Goal: Task Accomplishment & Management: Manage account settings

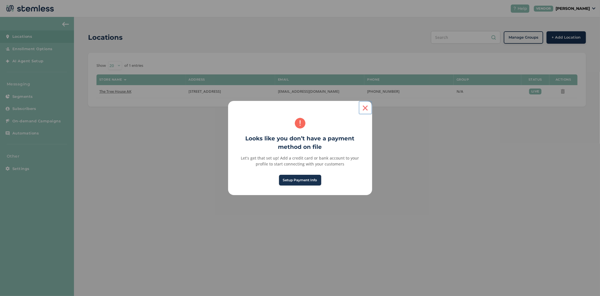
click at [369, 109] on button "×" at bounding box center [366, 108] width 14 height 14
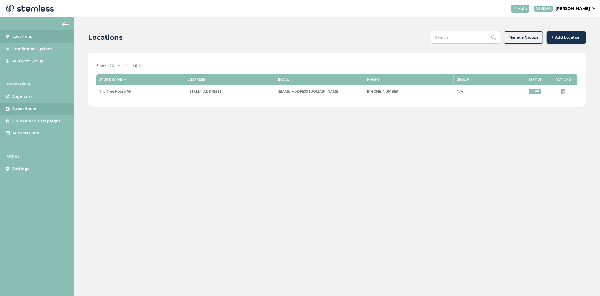
click at [22, 109] on span "Subscribers" at bounding box center [24, 109] width 24 height 6
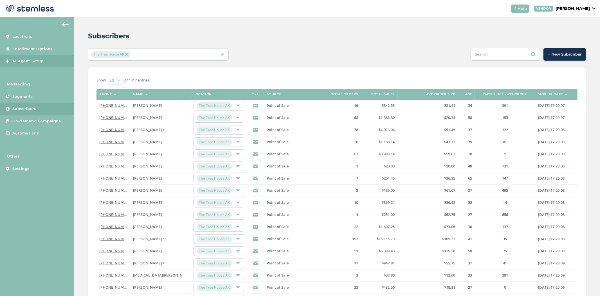
click at [32, 58] on span "AI Agent Setup" at bounding box center [27, 61] width 31 height 6
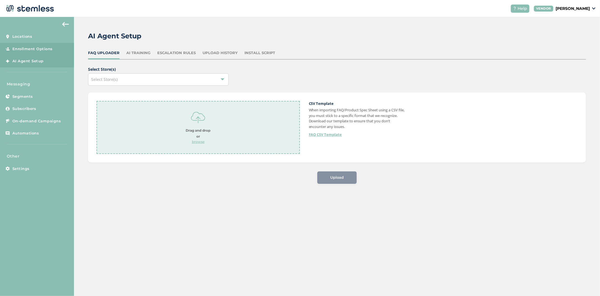
click at [34, 48] on span "Enrollment Options" at bounding box center [32, 49] width 40 height 6
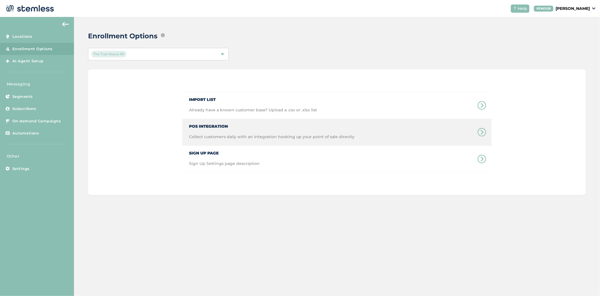
click at [238, 134] on span "Collect customers daily with an integration hooking up your point of sale direc…" at bounding box center [272, 140] width 166 height 12
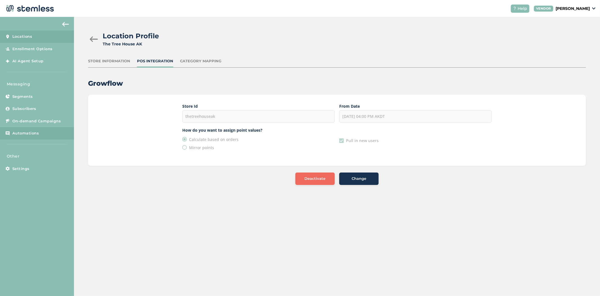
click at [24, 133] on span "Automations" at bounding box center [25, 133] width 27 height 6
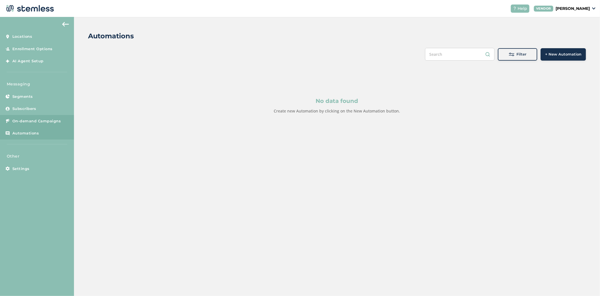
click at [27, 120] on span "On-demand Campaigns" at bounding box center [36, 121] width 49 height 6
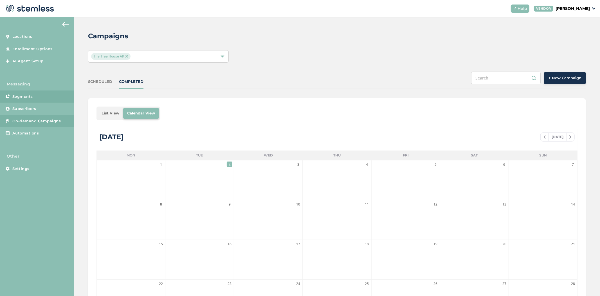
drag, startPoint x: 44, startPoint y: 100, endPoint x: 43, endPoint y: 104, distance: 4.0
click at [44, 100] on link "Segments" at bounding box center [37, 96] width 74 height 12
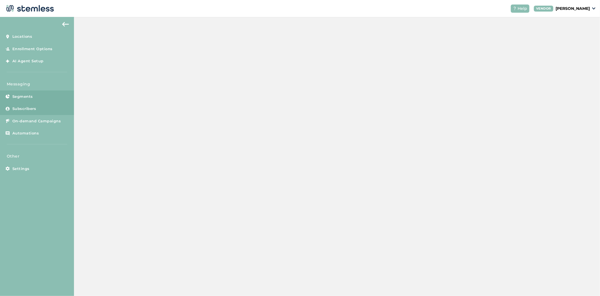
click at [43, 105] on link "Subscribers" at bounding box center [37, 108] width 74 height 12
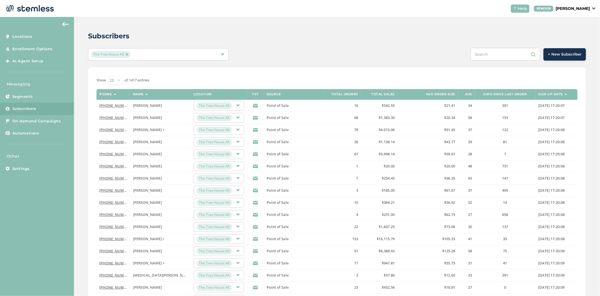
click at [510, 93] on label "Days since last order" at bounding box center [506, 94] width 44 height 4
click at [505, 93] on label "Days since last order" at bounding box center [506, 94] width 44 height 4
click at [522, 94] on label "Days since last order" at bounding box center [506, 94] width 44 height 4
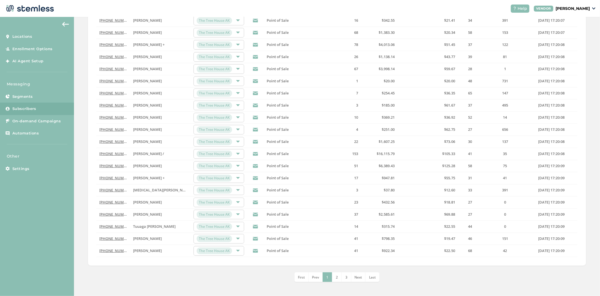
click at [113, 203] on link "[PHONE_NUMBER]" at bounding box center [115, 201] width 32 height 5
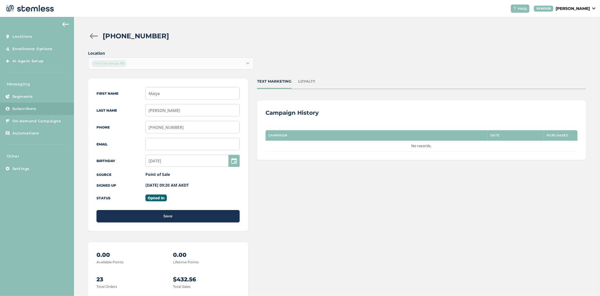
click at [307, 80] on div "LOYALTY" at bounding box center [306, 82] width 17 height 6
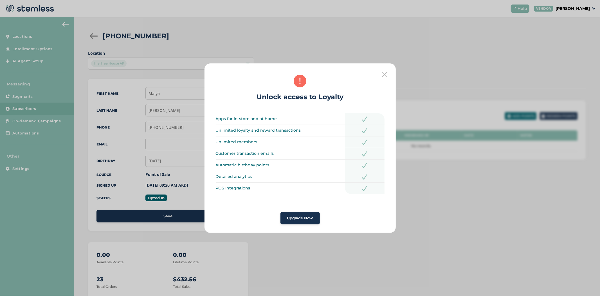
click at [386, 73] on icon at bounding box center [385, 75] width 6 height 6
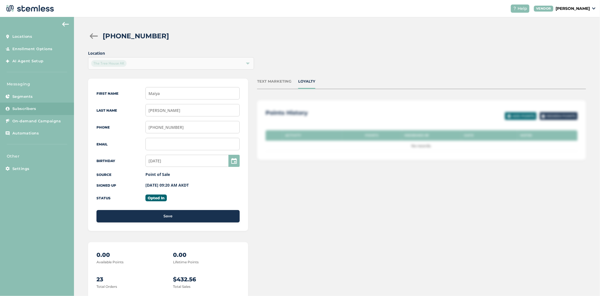
click at [267, 79] on div "TEXT MARKETING" at bounding box center [274, 82] width 34 height 6
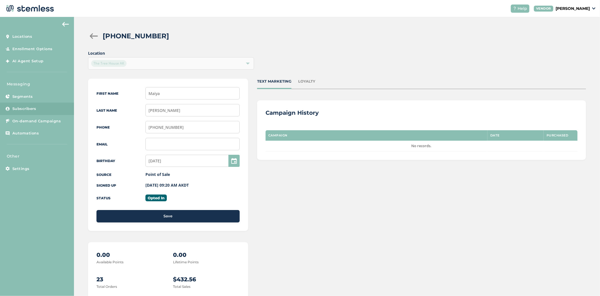
click at [314, 80] on div "TEXT MARKETING LOYALTY" at bounding box center [421, 84] width 329 height 10
click at [311, 82] on div "LOYALTY" at bounding box center [306, 82] width 17 height 6
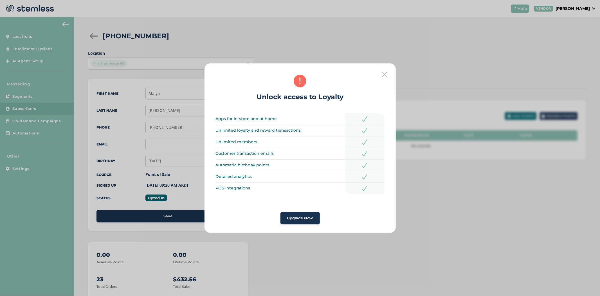
click at [306, 220] on span "Upgrade Now" at bounding box center [300, 218] width 26 height 6
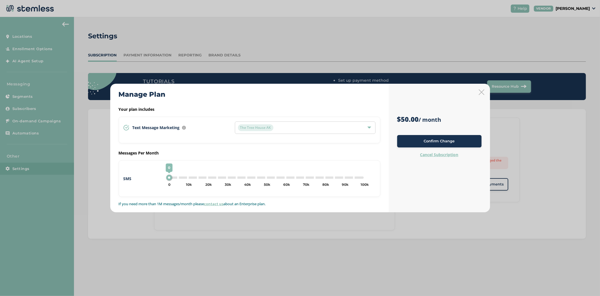
click at [292, 128] on div "The Tree House AK" at bounding box center [302, 127] width 129 height 7
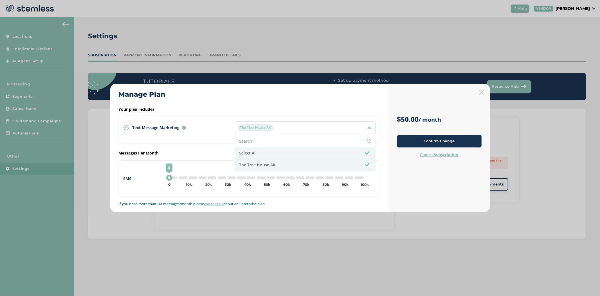
drag, startPoint x: 334, startPoint y: 92, endPoint x: 439, endPoint y: 91, distance: 105.0
click at [336, 92] on div "Manage Plan" at bounding box center [250, 94] width 262 height 10
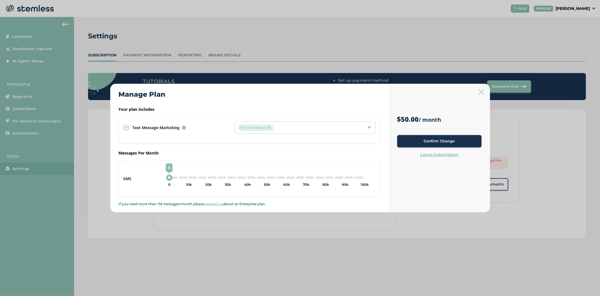
click at [483, 90] on icon at bounding box center [482, 92] width 6 height 6
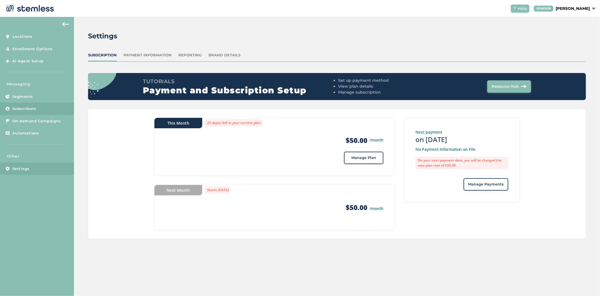
click at [34, 108] on span "Subscribers" at bounding box center [24, 109] width 24 height 6
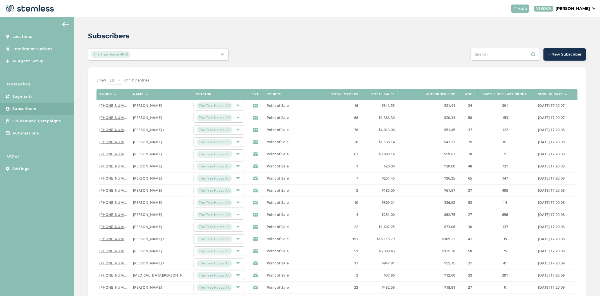
click at [111, 107] on link "[PHONE_NUMBER]" at bounding box center [115, 105] width 32 height 5
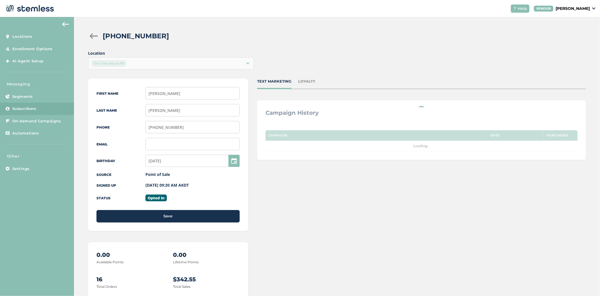
click at [314, 79] on div "TEXT MARKETING LOYALTY" at bounding box center [421, 84] width 329 height 10
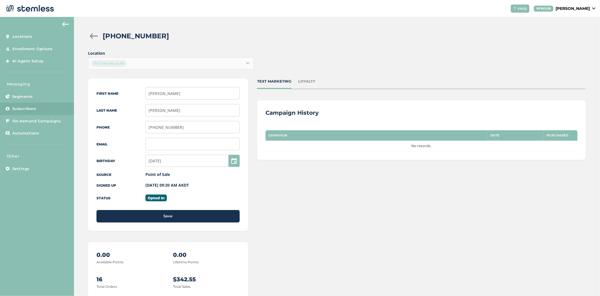
click at [308, 82] on div "LOYALTY" at bounding box center [306, 82] width 17 height 6
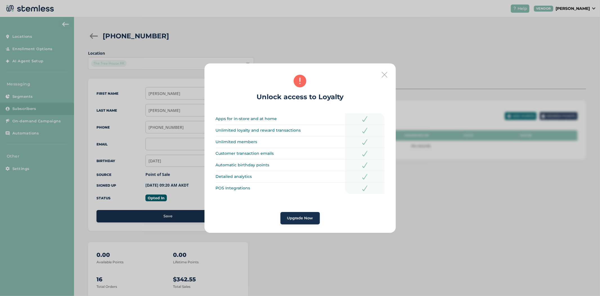
click at [386, 70] on div "Unlock access to Loyalty Apps for in-store and at home Unlimited loyalty and re…" at bounding box center [300, 147] width 191 height 169
click at [388, 74] on div "Unlock access to Loyalty Apps for in-store and at home Unlimited loyalty and re…" at bounding box center [300, 147] width 191 height 169
click at [387, 75] on icon at bounding box center [385, 75] width 6 height 6
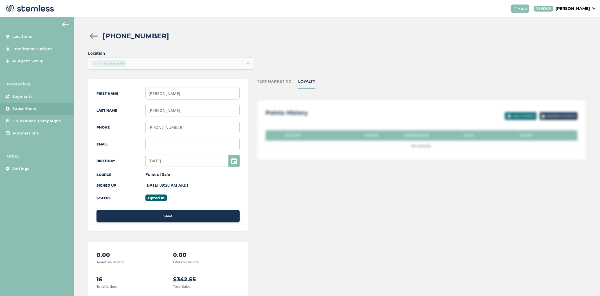
click at [92, 35] on div at bounding box center [93, 36] width 11 height 6
